Goal: Task Accomplishment & Management: Manage account settings

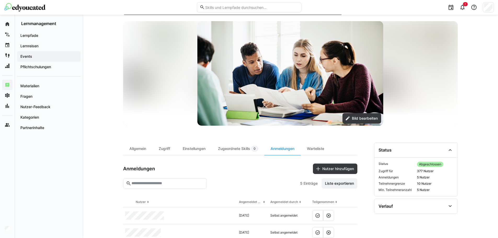
scroll to position [99, 0]
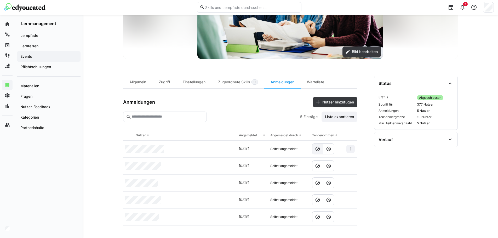
click at [320, 152] on eds-button-option at bounding box center [317, 149] width 11 height 11
click at [320, 168] on eds-icon at bounding box center [317, 165] width 5 height 5
click at [317, 186] on eds-button-option at bounding box center [317, 183] width 11 height 11
click at [319, 201] on eds-icon at bounding box center [317, 199] width 5 height 5
click at [319, 215] on eds-icon at bounding box center [317, 217] width 5 height 5
